Goal: Task Accomplishment & Management: Use online tool/utility

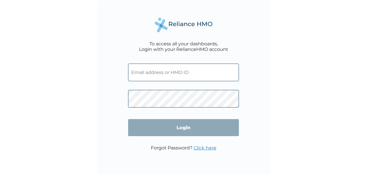
click at [149, 80] on input "text" at bounding box center [183, 72] width 111 height 18
type input "SCB/10052/A"
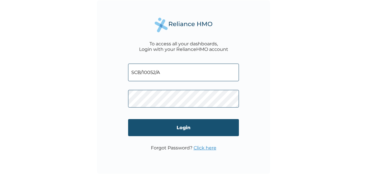
click at [181, 125] on input "Login" at bounding box center [183, 127] width 111 height 17
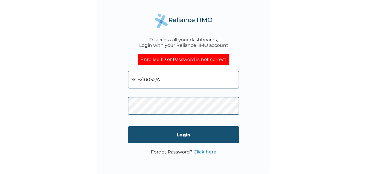
click at [182, 135] on input "Login" at bounding box center [183, 134] width 111 height 17
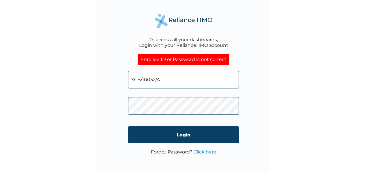
click at [127, 107] on div "To access all your dashboards, Login with your RelianceHMO account Enrollee ID …" at bounding box center [183, 86] width 173 height 173
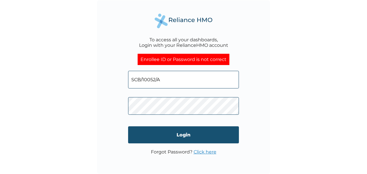
click at [187, 139] on input "Login" at bounding box center [183, 134] width 111 height 17
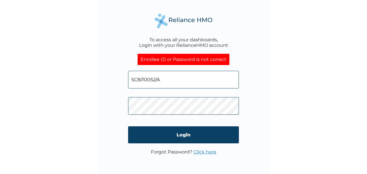
click at [200, 151] on link "Click here" at bounding box center [205, 151] width 23 height 5
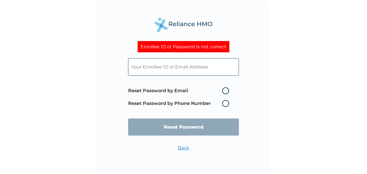
click at [226, 104] on label "Reset Password by Phone Number" at bounding box center [180, 103] width 104 height 7
click at [225, 102] on label "Reset Password by Phone Number" at bounding box center [180, 103] width 104 height 7
click at [190, 106] on label "Reset Password by Phone Number" at bounding box center [180, 103] width 104 height 7
click at [224, 91] on label "Reset Password by Email" at bounding box center [180, 90] width 104 height 7
click at [223, 91] on input "Reset Password by Email" at bounding box center [218, 90] width 9 height 9
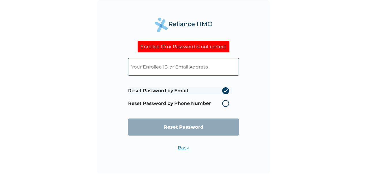
radio input "true"
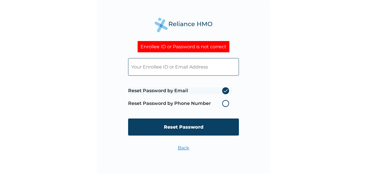
click at [225, 103] on label "Reset Password by Phone Number" at bounding box center [180, 103] width 104 height 7
click at [226, 101] on label "Reset Password by Phone Number" at bounding box center [180, 103] width 104 height 7
click at [224, 91] on label "Reset Password by Email" at bounding box center [180, 90] width 104 height 7
click at [223, 91] on input "Reset Password by Email" at bounding box center [218, 90] width 9 height 9
click at [223, 90] on label "Reset Password by Email" at bounding box center [180, 90] width 104 height 7
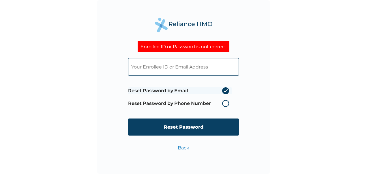
click at [223, 90] on input "Reset Password by Email" at bounding box center [218, 90] width 9 height 9
click at [223, 90] on label "Reset Password by Email" at bounding box center [180, 90] width 104 height 7
click at [223, 90] on input "Reset Password by Email" at bounding box center [218, 90] width 9 height 9
click at [225, 102] on label "Reset Password by Phone Number" at bounding box center [180, 103] width 104 height 7
click at [180, 72] on input "text" at bounding box center [183, 67] width 111 height 18
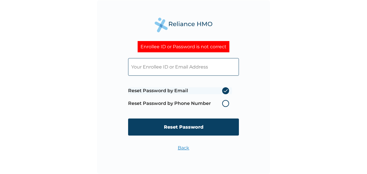
click at [303, 100] on div "Enrollee ID or Password is not correct Reset Password by Email Reset Password b…" at bounding box center [183, 87] width 367 height 174
click at [226, 89] on label "Reset Password by Email" at bounding box center [180, 90] width 104 height 7
click at [223, 89] on input "Reset Password by Email" at bounding box center [218, 90] width 9 height 9
click at [226, 89] on label "Reset Password by Email" at bounding box center [180, 90] width 104 height 7
click at [223, 89] on input "Reset Password by Email" at bounding box center [218, 90] width 9 height 9
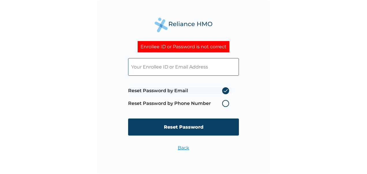
click at [226, 102] on label "Reset Password by Phone Number" at bounding box center [180, 103] width 104 height 7
click at [225, 102] on label "Reset Password by Phone Number" at bounding box center [180, 103] width 104 height 7
click at [186, 147] on link "Back" at bounding box center [184, 147] width 12 height 5
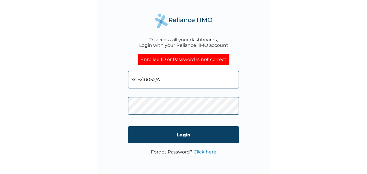
click at [115, 107] on div "To access all your dashboards, Login with your RelianceHMO account Enrollee ID …" at bounding box center [183, 86] width 173 height 173
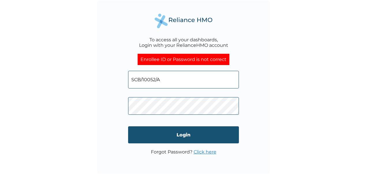
click at [171, 133] on input "Login" at bounding box center [183, 134] width 111 height 17
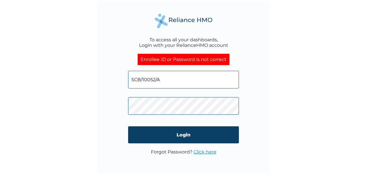
click at [205, 153] on link "Click here" at bounding box center [205, 151] width 23 height 5
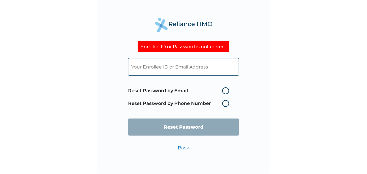
click at [225, 103] on label "Reset Password by Phone Number" at bounding box center [180, 103] width 104 height 7
click at [225, 104] on label "Reset Password by Phone Number" at bounding box center [180, 103] width 104 height 7
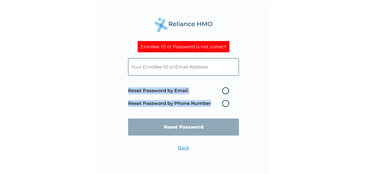
click at [225, 104] on label "Reset Password by Phone Number" at bounding box center [180, 103] width 104 height 7
click at [224, 104] on label "Reset Password by Phone Number" at bounding box center [180, 103] width 104 height 7
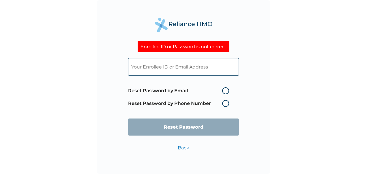
click at [154, 65] on input "text" at bounding box center [183, 67] width 111 height 18
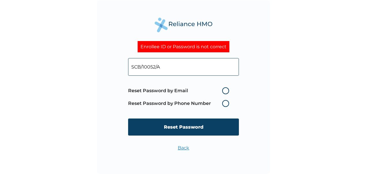
type input "SCB/10052/A"
click at [223, 103] on label "Reset Password by Phone Number" at bounding box center [180, 103] width 104 height 7
click at [227, 103] on label "Reset Password by Phone Number" at bounding box center [180, 103] width 104 height 7
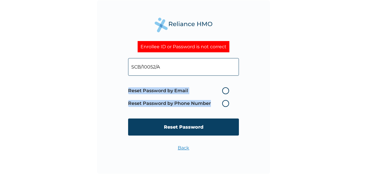
click at [227, 103] on label "Reset Password by Phone Number" at bounding box center [180, 103] width 104 height 7
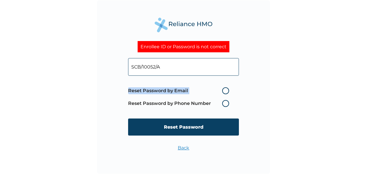
click at [227, 103] on label "Reset Password by Phone Number" at bounding box center [180, 103] width 104 height 7
click at [225, 104] on label "Reset Password by Phone Number" at bounding box center [180, 103] width 104 height 7
click at [209, 89] on label "Reset Password by Email" at bounding box center [180, 90] width 104 height 7
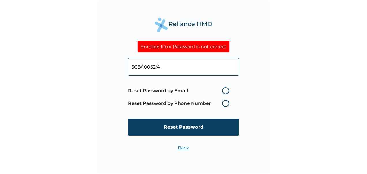
click at [214, 89] on input "Reset Password by Email" at bounding box center [218, 90] width 9 height 9
radio input "true"
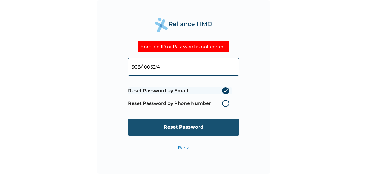
click at [188, 125] on input "Reset Password" at bounding box center [183, 126] width 111 height 17
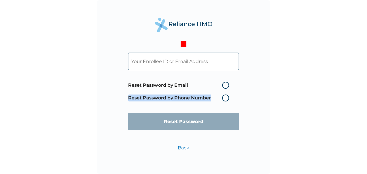
drag, startPoint x: 229, startPoint y: 96, endPoint x: 217, endPoint y: 89, distance: 14.4
click at [217, 89] on span "Reset Password by Email Reset Password by Phone Number" at bounding box center [180, 91] width 104 height 25
click at [271, 94] on div "Reset Password by Email Reset Password by Phone Number Reset Password Back" at bounding box center [183, 87] width 367 height 174
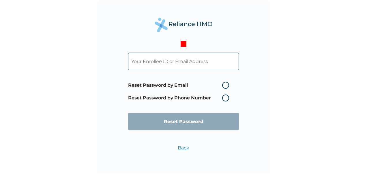
click at [173, 63] on input "text" at bounding box center [183, 62] width 111 height 18
type input "stella.aima26@gmail.com"
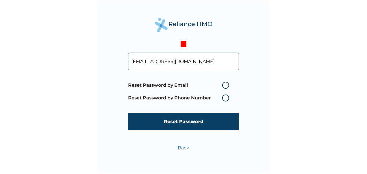
click at [223, 98] on label "Reset Password by Phone Number" at bounding box center [180, 97] width 104 height 7
click at [226, 98] on label "Reset Password by Phone Number" at bounding box center [180, 97] width 104 height 7
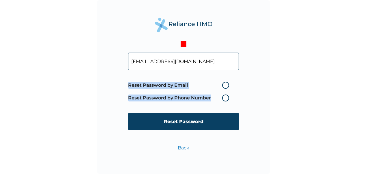
click at [226, 98] on label "Reset Password by Phone Number" at bounding box center [180, 97] width 104 height 7
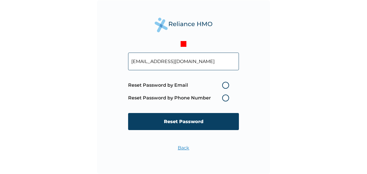
click at [225, 83] on label "Reset Password by Email" at bounding box center [180, 85] width 104 height 7
click at [223, 83] on input "Reset Password by Email" at bounding box center [218, 85] width 9 height 9
radio input "true"
click at [181, 151] on div "Back" at bounding box center [184, 150] width 12 height 11
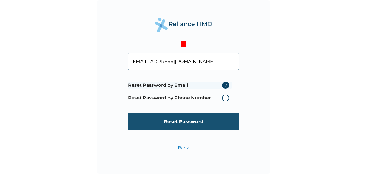
click at [176, 124] on input "Reset Password" at bounding box center [183, 121] width 111 height 17
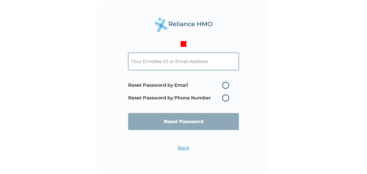
click at [182, 63] on input "text" at bounding box center [183, 62] width 111 height 18
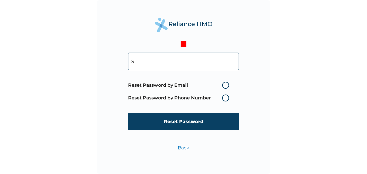
type input "s.balogun@suprememfb.com"
click at [227, 83] on label "Reset Password by Email" at bounding box center [180, 85] width 104 height 7
click at [223, 83] on input "Reset Password by Email" at bounding box center [218, 85] width 9 height 9
radio input "true"
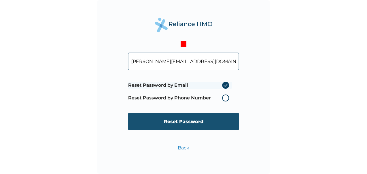
click at [194, 120] on input "Reset Password" at bounding box center [183, 121] width 111 height 17
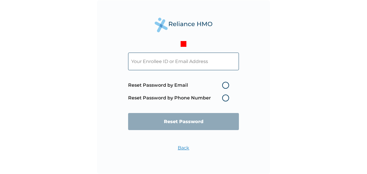
click at [184, 149] on link "Back" at bounding box center [184, 147] width 12 height 5
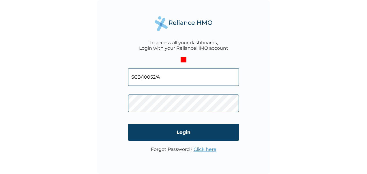
click at [113, 102] on div "To access all your dashboards, Login with your RelianceHMO account SCB/10052/A …" at bounding box center [183, 86] width 173 height 173
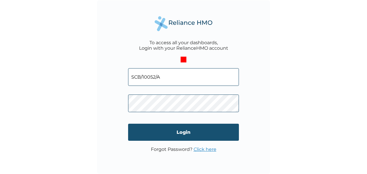
click at [184, 130] on input "Login" at bounding box center [183, 132] width 111 height 17
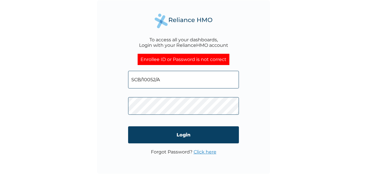
click at [115, 101] on div "To access all your dashboards, Login with your RelianceHMO account Enrollee ID …" at bounding box center [183, 86] width 173 height 173
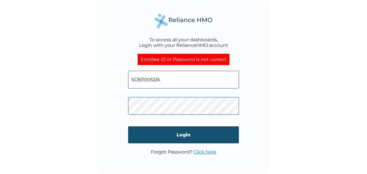
click at [181, 136] on input "Login" at bounding box center [183, 134] width 111 height 17
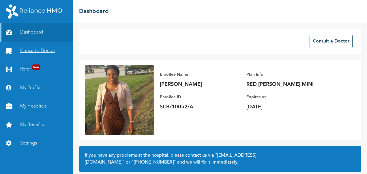
click at [37, 49] on link "Consult a Doctor" at bounding box center [36, 51] width 73 height 18
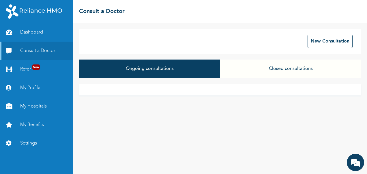
click at [141, 66] on button "Ongoing consultations" at bounding box center [149, 68] width 141 height 18
click at [319, 40] on button "New Consultation" at bounding box center [330, 41] width 45 height 13
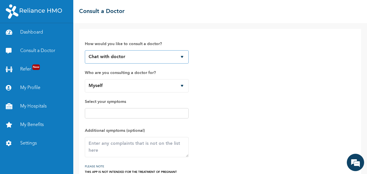
click at [134, 52] on select "Chat with doctor Phone Call" at bounding box center [137, 56] width 104 height 13
click at [126, 59] on select "Chat with doctor Phone Call" at bounding box center [137, 56] width 104 height 13
click at [108, 110] on input "text" at bounding box center [137, 113] width 100 height 7
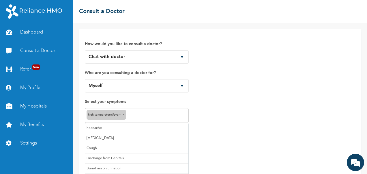
click at [132, 114] on input "text" at bounding box center [157, 115] width 59 height 7
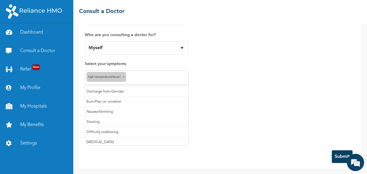
scroll to position [50, 0]
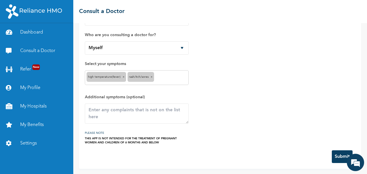
click at [156, 77] on div "High temperature(Fever) × Rash/Itch/Sores ×" at bounding box center [137, 77] width 104 height 15
click at [154, 80] on div "Rash/Itch/Sores ×" at bounding box center [141, 77] width 27 height 10
click at [152, 77] on span "×" at bounding box center [152, 76] width 2 height 3
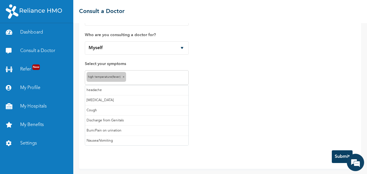
click at [128, 78] on input "text" at bounding box center [157, 77] width 59 height 7
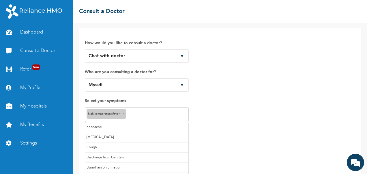
scroll to position [0, 0]
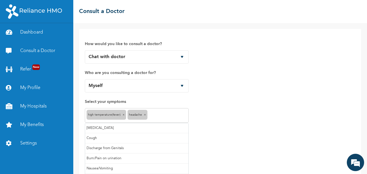
click at [158, 113] on input "text" at bounding box center [168, 115] width 38 height 7
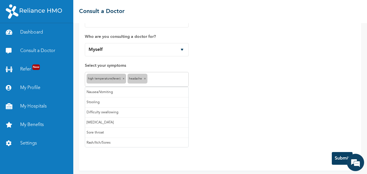
scroll to position [38, 0]
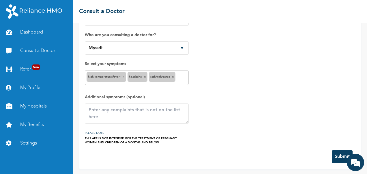
click at [169, 76] on div "Rash/Itch/Sores ×" at bounding box center [162, 77] width 27 height 10
click at [175, 76] on div "Rash/Itch/Sores ×" at bounding box center [162, 77] width 27 height 10
click at [174, 76] on span "×" at bounding box center [173, 76] width 2 height 3
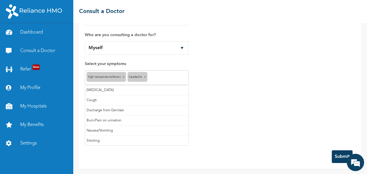
click at [167, 76] on input "text" at bounding box center [168, 77] width 38 height 7
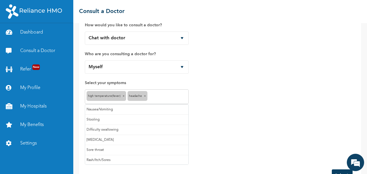
scroll to position [29, 0]
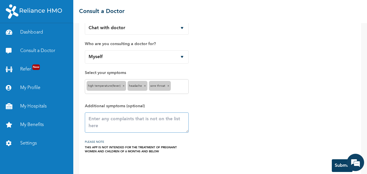
click at [109, 116] on textarea at bounding box center [137, 122] width 104 height 20
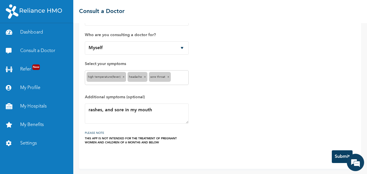
click at [339, 152] on button "Submit" at bounding box center [342, 156] width 21 height 13
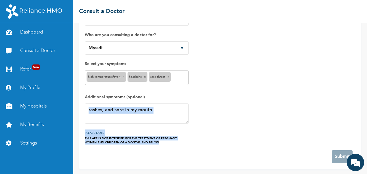
drag, startPoint x: 362, startPoint y: 107, endPoint x: 348, endPoint y: 150, distance: 45.8
click at [351, 150] on div "How would you like to consult a doctor? Chat with doctor Phone Call Who are you…" at bounding box center [220, 98] width 294 height 151
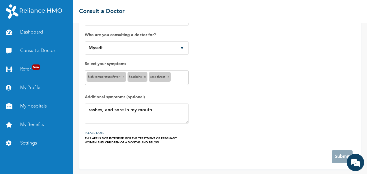
click at [253, 106] on div "How would you like to consult a doctor? Chat with doctor Phone Call Who are you…" at bounding box center [220, 70] width 271 height 147
click at [319, 131] on div "How would you like to consult a doctor? Chat with doctor Phone Call Who are you…" at bounding box center [220, 70] width 271 height 147
click at [125, 117] on textarea "rashes, and sore in my mouth" at bounding box center [137, 113] width 104 height 20
click at [154, 112] on textarea "rashes, and sore in my mouth" at bounding box center [137, 113] width 104 height 20
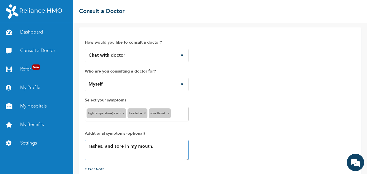
scroll to position [0, 0]
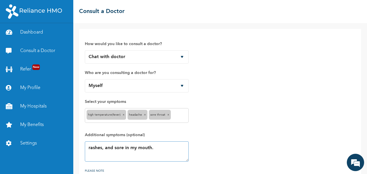
type textarea "rashes, and sore in my mouth."
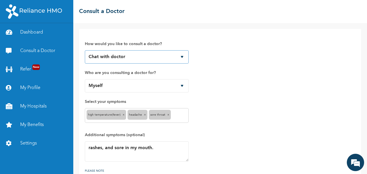
click at [132, 56] on select "Chat with doctor Phone Call" at bounding box center [137, 56] width 104 height 13
click at [85, 50] on select "Chat with doctor Phone Call" at bounding box center [137, 56] width 104 height 13
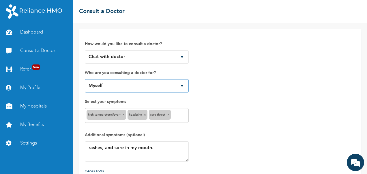
click at [120, 85] on select "Myself" at bounding box center [137, 85] width 104 height 13
click at [358, 160] on em at bounding box center [356, 162] width 16 height 16
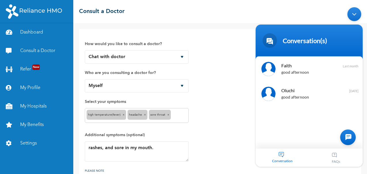
click at [353, 14] on div "Minimize live chat window" at bounding box center [354, 14] width 14 height 14
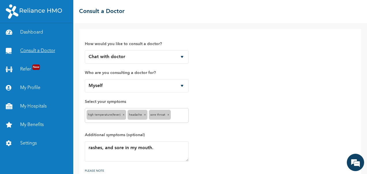
click at [36, 49] on link "Consult a Doctor" at bounding box center [36, 51] width 73 height 18
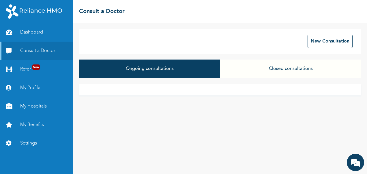
click at [163, 66] on button "Ongoing consultations" at bounding box center [149, 68] width 141 height 18
click at [154, 70] on button "Ongoing consultations" at bounding box center [149, 68] width 141 height 18
click at [155, 138] on div "New Consultation Ongoing consultations Closed consultations" at bounding box center [220, 98] width 294 height 151
click at [352, 161] on em at bounding box center [356, 162] width 16 height 16
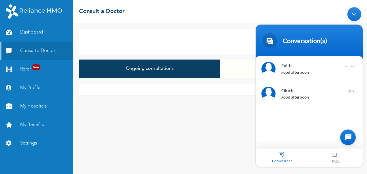
click at [300, 162] on span "Conversation" at bounding box center [283, 160] width 54 height 4
click at [294, 156] on div "Conversation" at bounding box center [283, 157] width 54 height 18
click at [213, 141] on div "New Consultation Ongoing consultations Closed consultations" at bounding box center [220, 98] width 294 height 151
click at [355, 15] on div "Minimize live chat window" at bounding box center [354, 14] width 14 height 14
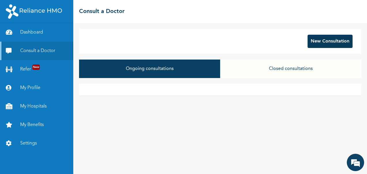
click at [324, 41] on button "New Consultation" at bounding box center [330, 41] width 45 height 13
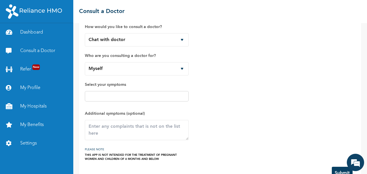
scroll to position [33, 0]
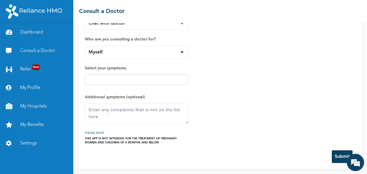
click at [332, 156] on button "Submit" at bounding box center [342, 156] width 21 height 13
click at [357, 165] on em at bounding box center [356, 162] width 16 height 16
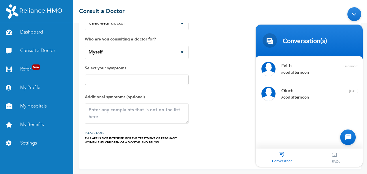
click at [217, 76] on div "How would you like to consult a doctor? Chat with doctor Phone Call Who are you…" at bounding box center [220, 72] width 271 height 143
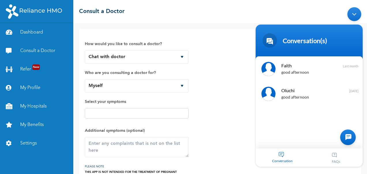
scroll to position [0, 0]
click at [178, 56] on select "Chat with doctor Phone Call" at bounding box center [137, 56] width 104 height 13
click at [85, 50] on select "Chat with doctor Phone Call" at bounding box center [137, 56] width 104 height 13
click at [148, 54] on select "Chat with doctor Phone Call" at bounding box center [137, 56] width 104 height 13
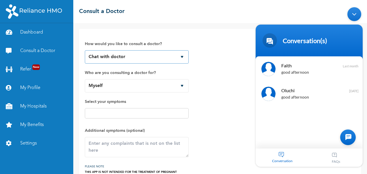
click at [148, 54] on select "Chat with doctor Phone Call" at bounding box center [137, 56] width 104 height 13
click at [301, 68] on span "Faith" at bounding box center [308, 65] width 55 height 8
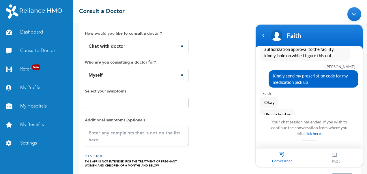
scroll to position [1068, 0]
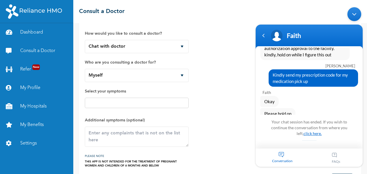
click at [305, 136] on link "click here." at bounding box center [313, 133] width 18 height 5
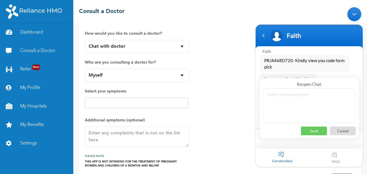
scroll to position [1238, 0]
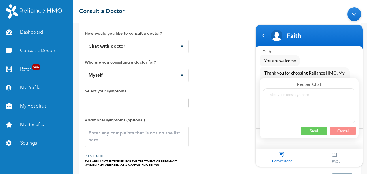
click at [345, 132] on p "Cancel" at bounding box center [343, 130] width 26 height 9
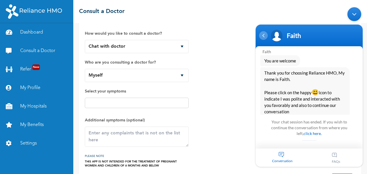
click at [264, 35] on div "Navigation go back" at bounding box center [263, 35] width 9 height 9
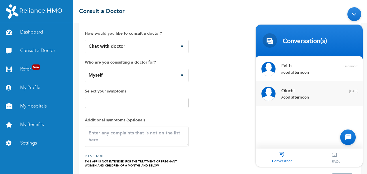
click at [307, 76] on div "good afternoon" at bounding box center [317, 72] width 73 height 7
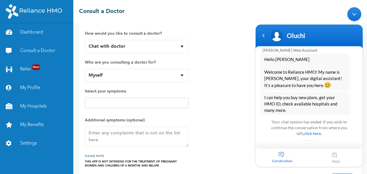
scroll to position [58, 0]
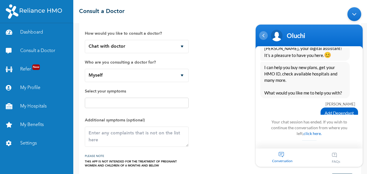
click at [263, 35] on div "Navigation go back" at bounding box center [263, 35] width 9 height 9
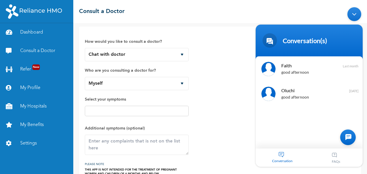
scroll to position [0, 0]
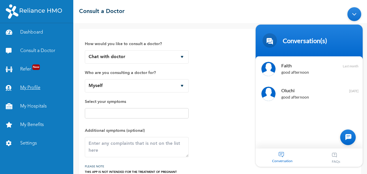
click at [40, 85] on link "My Profile" at bounding box center [36, 88] width 73 height 18
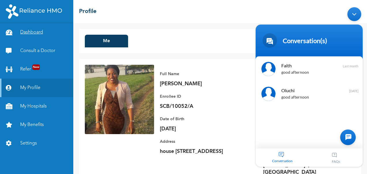
click at [40, 34] on link "Dashboard" at bounding box center [36, 32] width 73 height 18
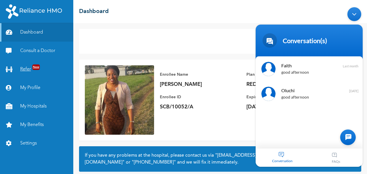
click at [30, 69] on link "Refer New" at bounding box center [36, 69] width 73 height 18
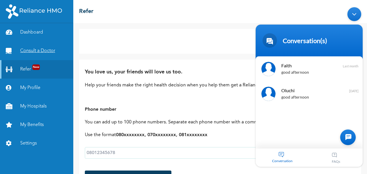
click at [37, 52] on link "Consult a Doctor" at bounding box center [36, 51] width 73 height 18
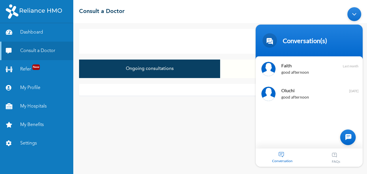
click at [190, 70] on button "Ongoing consultations" at bounding box center [149, 68] width 141 height 18
click at [356, 12] on div "Minimize live chat window" at bounding box center [354, 14] width 14 height 14
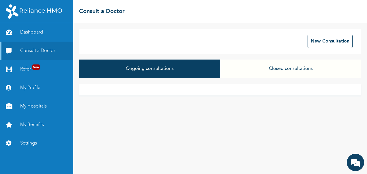
click at [283, 87] on div at bounding box center [220, 90] width 282 height 12
click at [249, 89] on div at bounding box center [220, 90] width 282 height 12
click at [127, 89] on div at bounding box center [220, 90] width 282 height 12
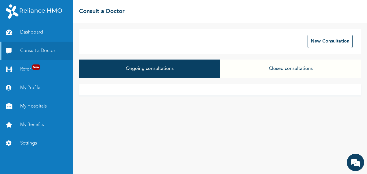
click at [127, 89] on div at bounding box center [220, 90] width 282 height 12
click at [129, 89] on div at bounding box center [220, 90] width 282 height 12
click at [131, 89] on div at bounding box center [220, 90] width 282 height 12
click at [285, 79] on div "Ongoing consultations Closed consultations" at bounding box center [220, 71] width 282 height 24
click at [287, 67] on button "Closed consultations" at bounding box center [290, 68] width 141 height 18
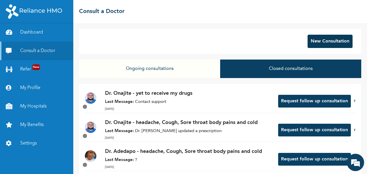
click at [322, 41] on button "New Consultation" at bounding box center [330, 41] width 45 height 13
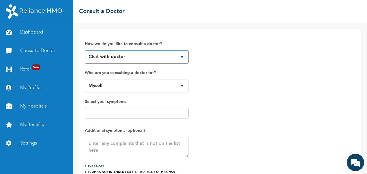
click at [175, 56] on select "Chat with doctor Phone Call" at bounding box center [137, 56] width 104 height 13
click at [85, 50] on select "Chat with doctor Phone Call" at bounding box center [137, 56] width 104 height 13
click at [33, 144] on link "Settings" at bounding box center [36, 143] width 73 height 18
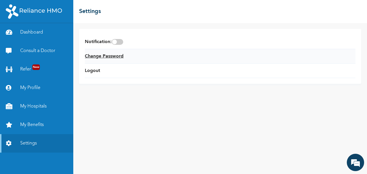
click at [106, 55] on link "Change Password" at bounding box center [104, 56] width 39 height 7
click at [119, 43] on span at bounding box center [118, 42] width 12 height 6
click at [0, 0] on input "checkbox" at bounding box center [0, 0] width 0 height 0
click at [356, 164] on em at bounding box center [356, 162] width 16 height 16
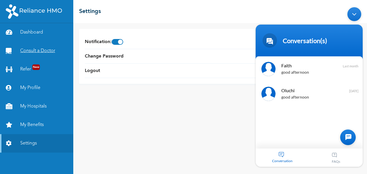
click at [35, 48] on link "Consult a Doctor" at bounding box center [36, 51] width 73 height 18
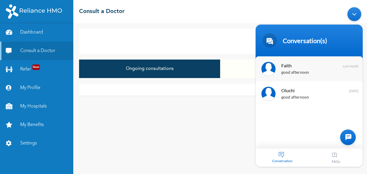
click at [303, 74] on div "good afternoon" at bounding box center [317, 72] width 73 height 7
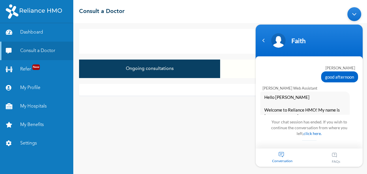
drag, startPoint x: 358, startPoint y: 14, endPoint x: 610, endPoint y: 18, distance: 252.6
click at [358, 14] on div "Minimize live chat window" at bounding box center [354, 14] width 14 height 14
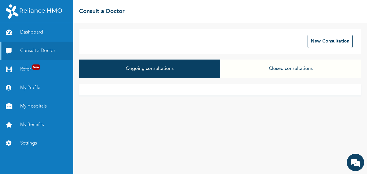
click at [294, 68] on button "Closed consultations" at bounding box center [290, 68] width 141 height 18
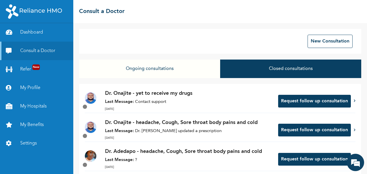
click at [169, 93] on p "Dr. Onajite - yet to receive my drugs" at bounding box center [188, 93] width 167 height 8
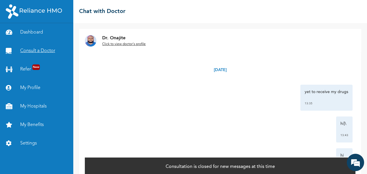
click at [35, 52] on link "Consult a Doctor" at bounding box center [36, 51] width 73 height 18
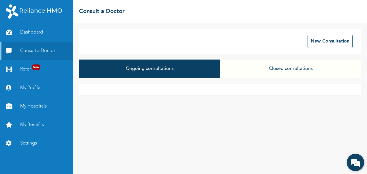
click at [357, 163] on em at bounding box center [356, 162] width 16 height 16
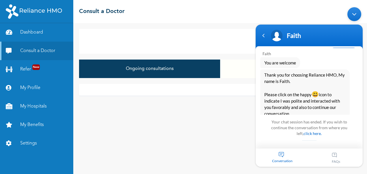
scroll to position [1272, 0]
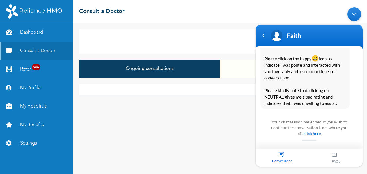
click at [360, 12] on div "Minimize live chat window" at bounding box center [354, 14] width 14 height 14
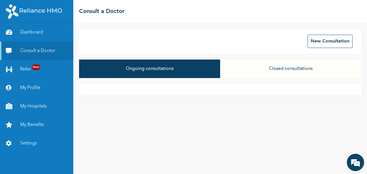
click at [280, 68] on button "Closed consultations" at bounding box center [290, 68] width 141 height 18
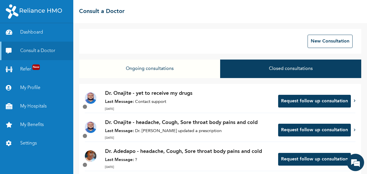
click at [143, 70] on button "Ongoing consultations" at bounding box center [149, 68] width 141 height 18
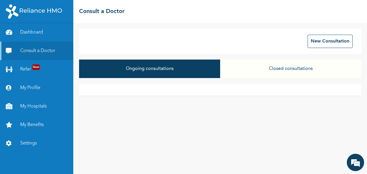
click at [94, 92] on div at bounding box center [220, 90] width 282 height 12
click at [98, 91] on div at bounding box center [220, 90] width 282 height 12
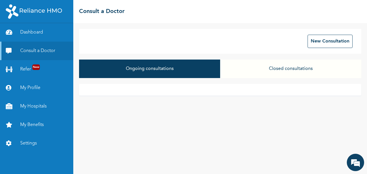
click at [98, 91] on div at bounding box center [220, 90] width 282 height 12
click at [92, 91] on div at bounding box center [220, 90] width 282 height 12
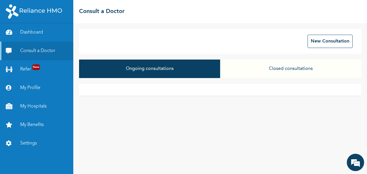
click at [305, 66] on button "Closed consultations" at bounding box center [290, 68] width 141 height 18
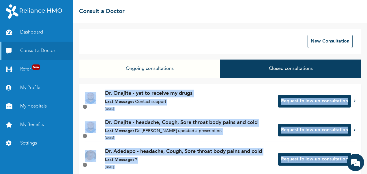
click at [305, 66] on button "Closed consultations" at bounding box center [290, 68] width 141 height 18
click at [259, 76] on button "Closed consultations" at bounding box center [290, 68] width 141 height 18
click at [325, 41] on button "New Consultation" at bounding box center [330, 41] width 45 height 13
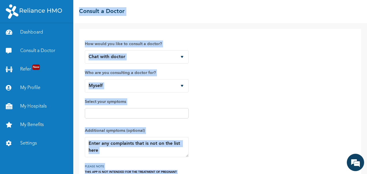
click at [216, 72] on div "How would you like to consult a doctor? Chat with doctor Phone Call Who are you…" at bounding box center [220, 106] width 271 height 143
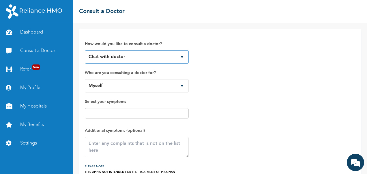
click at [147, 54] on select "Chat with doctor Phone Call" at bounding box center [137, 56] width 104 height 13
click at [85, 50] on select "Chat with doctor Phone Call" at bounding box center [137, 56] width 104 height 13
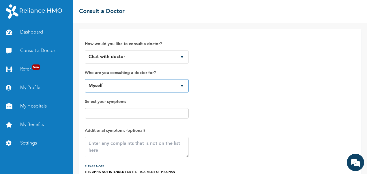
click at [110, 87] on select "Myself" at bounding box center [137, 85] width 104 height 13
click at [85, 79] on select "Myself" at bounding box center [137, 85] width 104 height 13
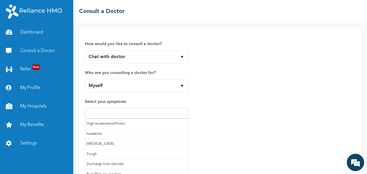
click at [102, 114] on input "text" at bounding box center [137, 113] width 100 height 7
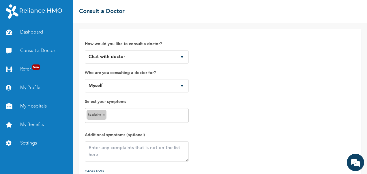
click at [117, 113] on input "text" at bounding box center [147, 115] width 79 height 7
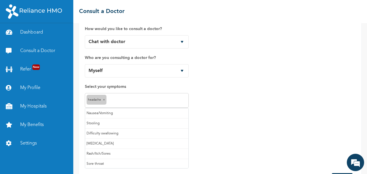
scroll to position [29, 0]
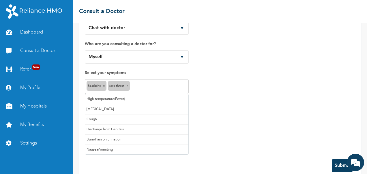
click at [141, 86] on input "text" at bounding box center [159, 86] width 56 height 7
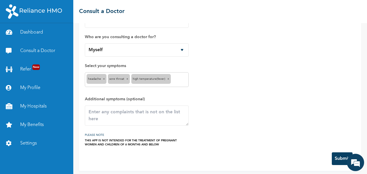
scroll to position [38, 0]
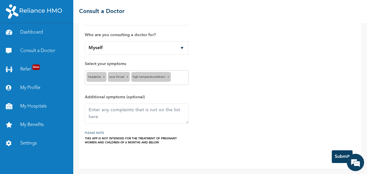
click at [332, 156] on button "Submit" at bounding box center [342, 156] width 21 height 13
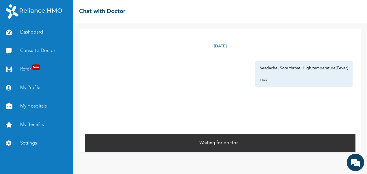
click at [296, 159] on div "Friday, August 15th 2025 headache, Sore throat, High temperature(Fever) 15:20 *…" at bounding box center [220, 98] width 294 height 151
drag, startPoint x: 357, startPoint y: 161, endPoint x: 73, endPoint y: 76, distance: 296.8
click at [357, 161] on em at bounding box center [356, 162] width 16 height 16
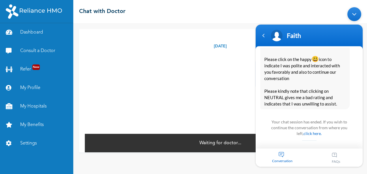
click at [204, 122] on div "Friday, August 15th 2025 headache, Sore throat, High temperature(Fever) 15:20 *" at bounding box center [220, 81] width 271 height 104
click at [353, 14] on div "Minimize live chat window" at bounding box center [354, 14] width 14 height 14
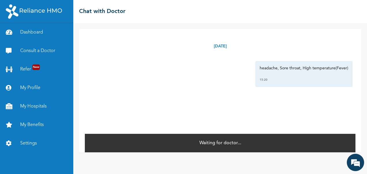
click at [285, 78] on div "15:20" at bounding box center [304, 80] width 89 height 6
click at [270, 140] on div "Waiting for doctor..." at bounding box center [220, 142] width 271 height 19
click at [324, 159] on div "Friday, August 15th 2025 headache, Sore throat, High temperature(Fever) 15:20 *…" at bounding box center [220, 98] width 294 height 151
drag, startPoint x: 276, startPoint y: 68, endPoint x: 299, endPoint y: 110, distance: 48.6
click at [276, 69] on p "headache, Sore throat, High temperature(Fever)" at bounding box center [304, 68] width 89 height 6
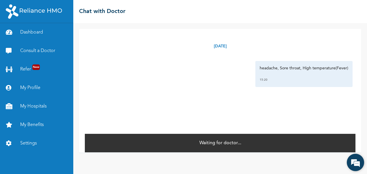
click at [354, 163] on em at bounding box center [356, 162] width 16 height 16
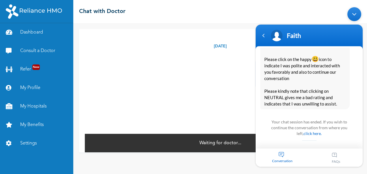
click at [214, 134] on div "Waiting for doctor..." at bounding box center [220, 142] width 271 height 19
click at [219, 112] on div "Friday, August 15th 2025 headache, Sore throat, High temperature(Fever) 15:20 *" at bounding box center [220, 81] width 271 height 104
click at [352, 12] on div "Minimize live chat window" at bounding box center [354, 14] width 14 height 14
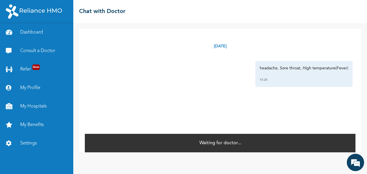
click at [220, 71] on div "headache, Sore throat, High temperature(Fever) 15:20" at bounding box center [220, 74] width 265 height 26
click at [237, 126] on div "Friday, August 15th 2025 headache, Sore throat, High temperature(Fever) 15:20 *" at bounding box center [220, 81] width 271 height 104
